Goal: Information Seeking & Learning: Learn about a topic

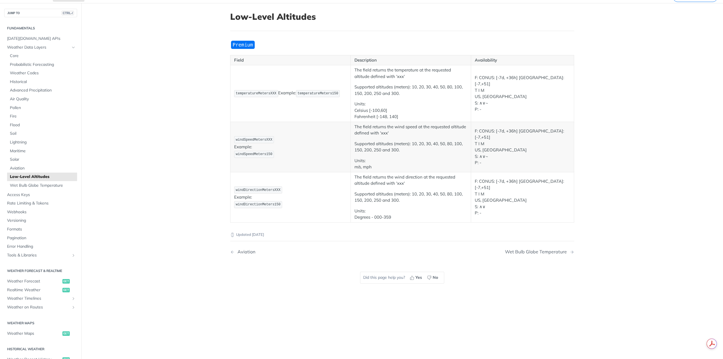
scroll to position [28, 0]
drag, startPoint x: 280, startPoint y: 90, endPoint x: 289, endPoint y: 102, distance: 15.0
click at [289, 102] on td "temperatureMetersXXX Example: temperatureMeters150" at bounding box center [291, 92] width 120 height 57
click at [627, 166] on main "JUMP TO CTRL-/ Fundamentals [DATE][DOMAIN_NAME] APIs Weather Data Layers Core P…" at bounding box center [361, 181] width 723 height 359
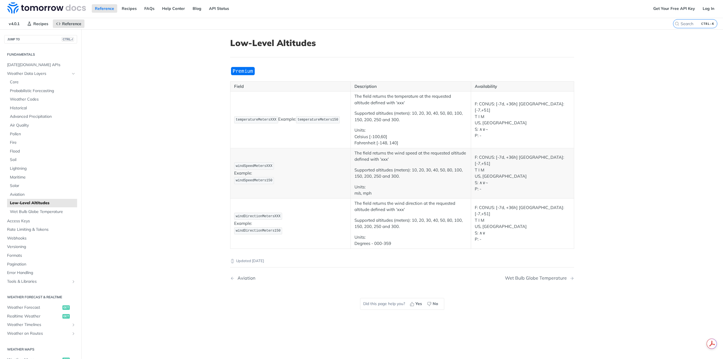
scroll to position [0, 0]
drag, startPoint x: 369, startPoint y: 101, endPoint x: 374, endPoint y: 124, distance: 23.1
click at [374, 124] on td "The field returns the temperature at the requested altitude defined with 'xxx' …" at bounding box center [411, 120] width 120 height 57
drag, startPoint x: 388, startPoint y: 114, endPoint x: 402, endPoint y: 120, distance: 15.5
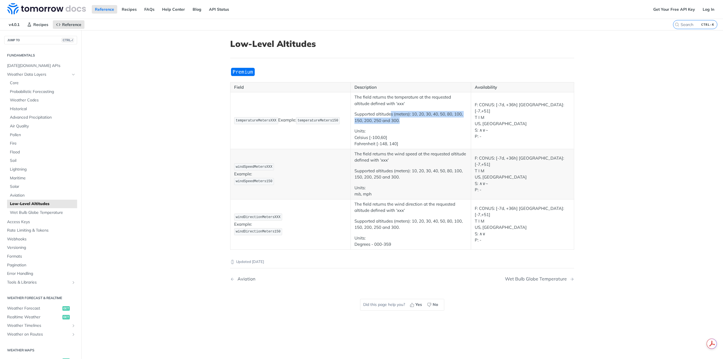
click at [402, 120] on p "Supported altitudes (meters): 10, 20, 30, 40, 50, 80, 100, 150, 200, 250 and 30…" at bounding box center [411, 117] width 113 height 13
drag, startPoint x: 430, startPoint y: 102, endPoint x: 432, endPoint y: 126, distance: 24.4
click at [432, 126] on td "The field returns the temperature at the requested altitude defined with 'xxx' …" at bounding box center [411, 120] width 120 height 57
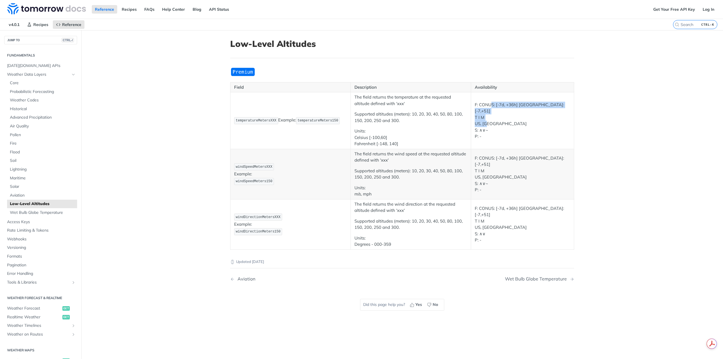
drag, startPoint x: 489, startPoint y: 107, endPoint x: 488, endPoint y: 122, distance: 15.8
click at [488, 122] on p "F: CONUS: [-7d, +36h] [GEOGRAPHIC_DATA]: [-7,+51] [PERSON_NAME] US, IL S: ∧∨~ P…" at bounding box center [523, 121] width 96 height 38
drag, startPoint x: 486, startPoint y: 127, endPoint x: 480, endPoint y: 106, distance: 21.6
click at [480, 106] on p "F: CONUS: [-7d, +36h] [GEOGRAPHIC_DATA]: [-7,+51] [PERSON_NAME] US, IL S: ∧∨~ P…" at bounding box center [523, 121] width 96 height 38
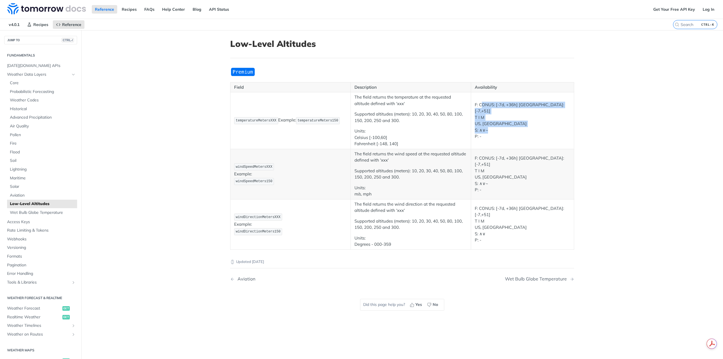
click at [480, 106] on p "F: CONUS: [-7d, +36h] [GEOGRAPHIC_DATA]: [-7,+51] [PERSON_NAME] US, IL S: ∧∨~ P…" at bounding box center [523, 121] width 96 height 38
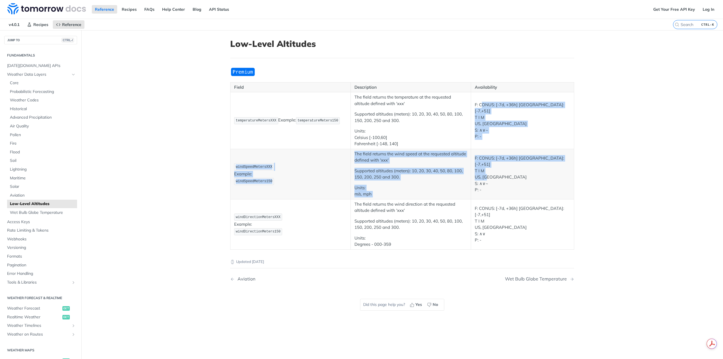
drag, startPoint x: 482, startPoint y: 112, endPoint x: 490, endPoint y: 176, distance: 65.3
click at [490, 176] on tbody "temperatureMetersXXX Example: temperatureMeters150 The field returns the temper…" at bounding box center [403, 170] width 344 height 157
click at [490, 176] on p "F: CONUS: [-7d, +36h] [GEOGRAPHIC_DATA]: [-7,+51] [PERSON_NAME] US, IL S: ∧∨~ P…" at bounding box center [523, 174] width 96 height 38
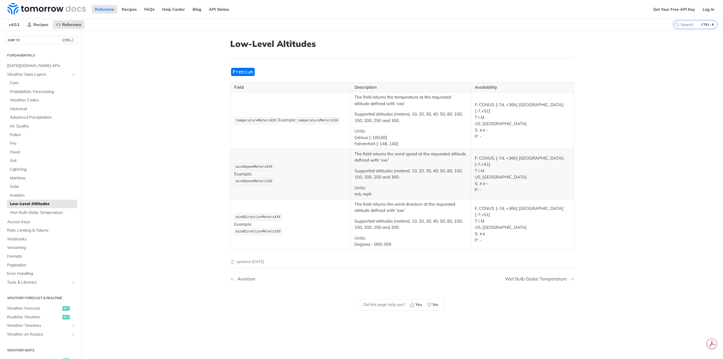
click at [308, 209] on td "windDirectionMetersXXX Example: windDirectionMeters150" at bounding box center [291, 224] width 120 height 50
click at [59, 187] on span "Solar" at bounding box center [43, 187] width 66 height 6
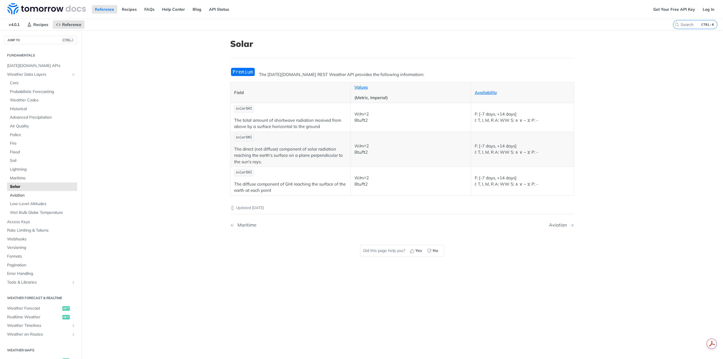
click at [57, 194] on span "Aviation" at bounding box center [43, 196] width 66 height 6
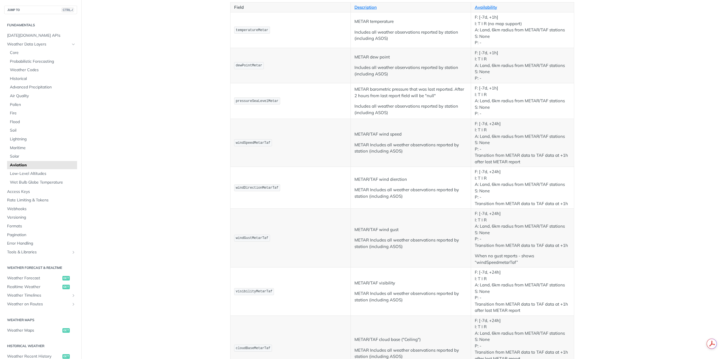
scroll to position [113, 0]
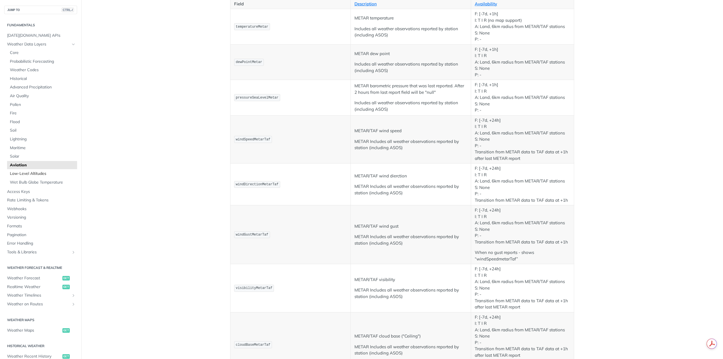
click at [44, 176] on span "Low-Level Altitudes" at bounding box center [43, 174] width 66 height 6
